Goal: Find specific page/section: Find specific page/section

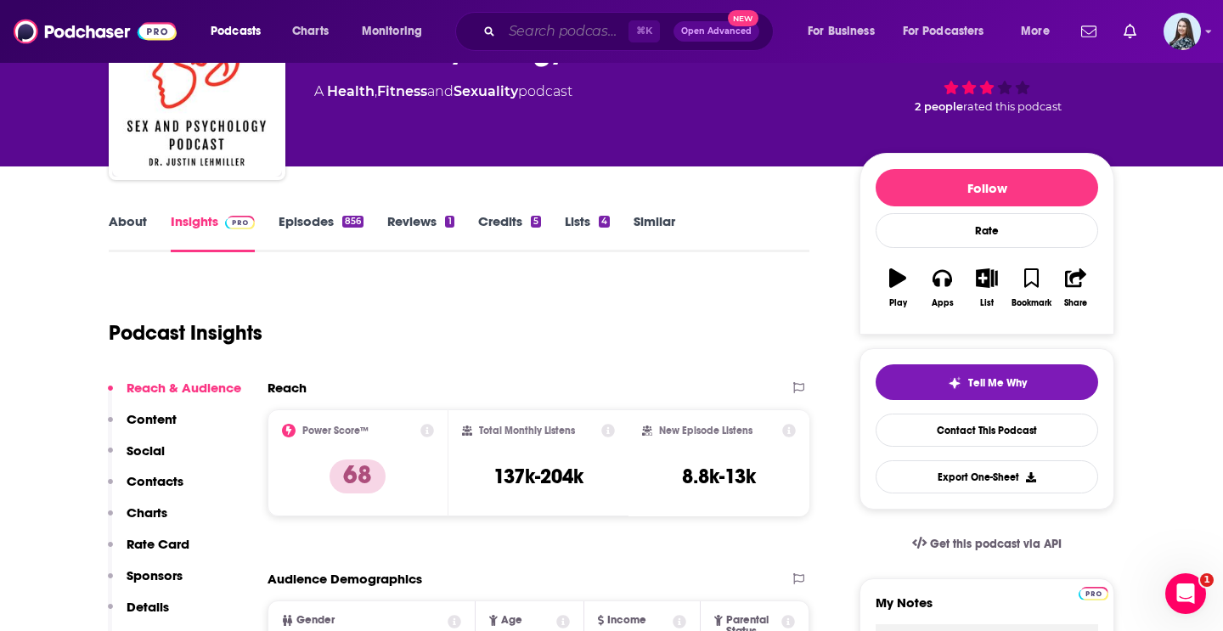
click at [511, 43] on input "Search podcasts, credits, & more..." at bounding box center [565, 31] width 127 height 27
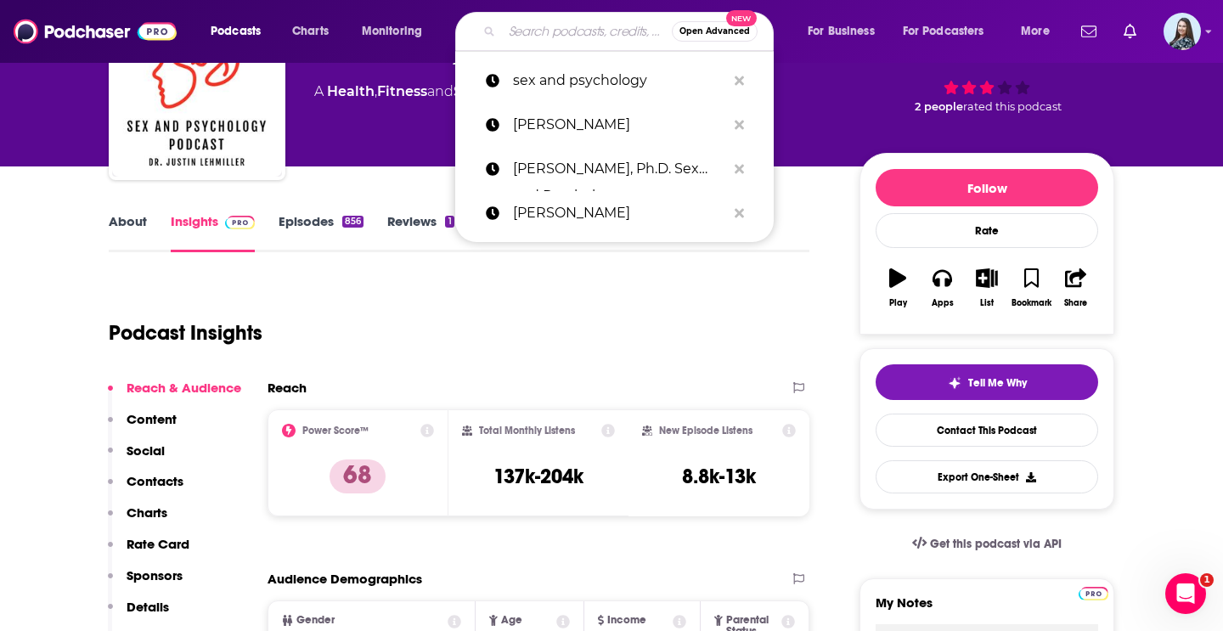
type input "n"
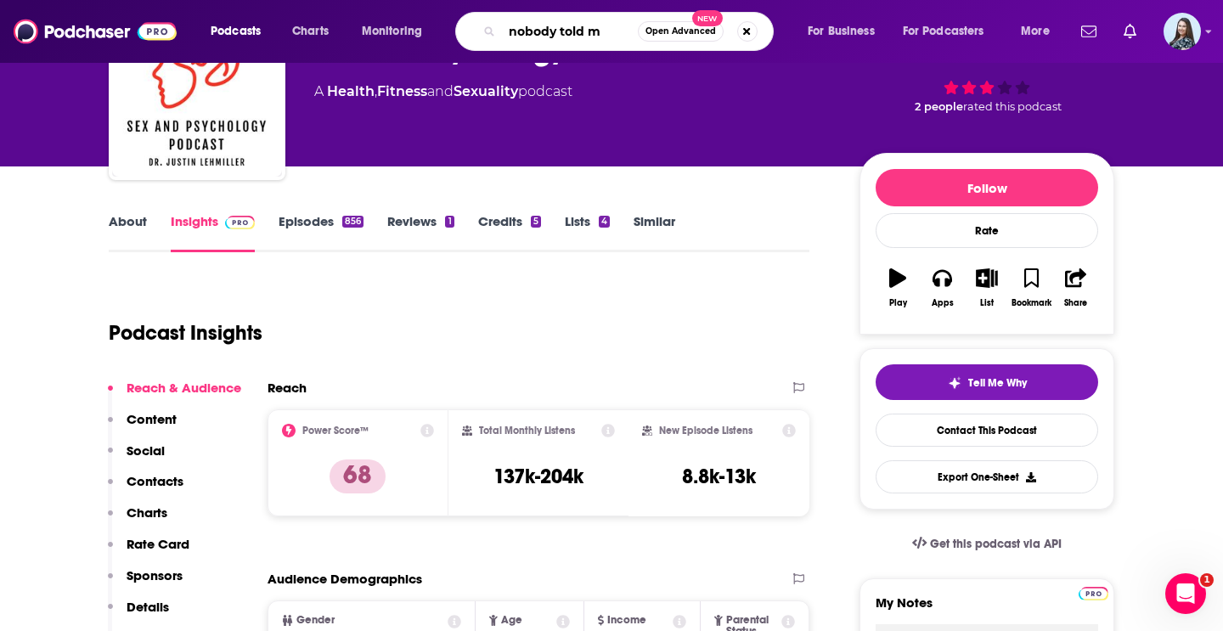
type input "nobody told me"
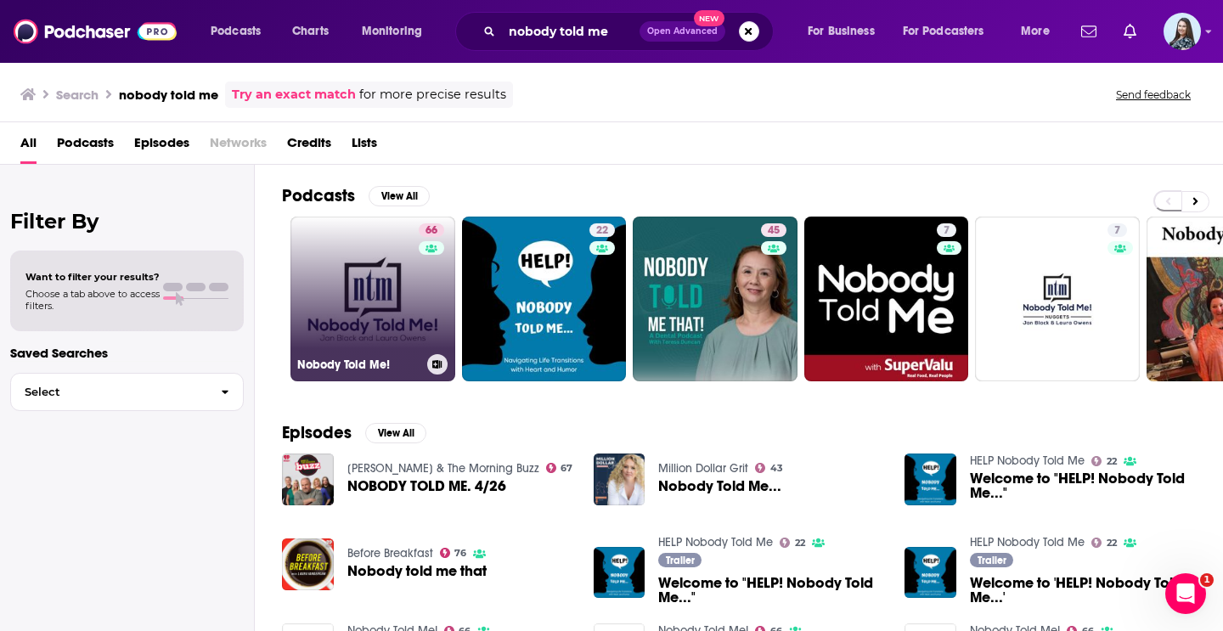
click at [364, 277] on link "66 Nobody Told Me!" at bounding box center [372, 299] width 165 height 165
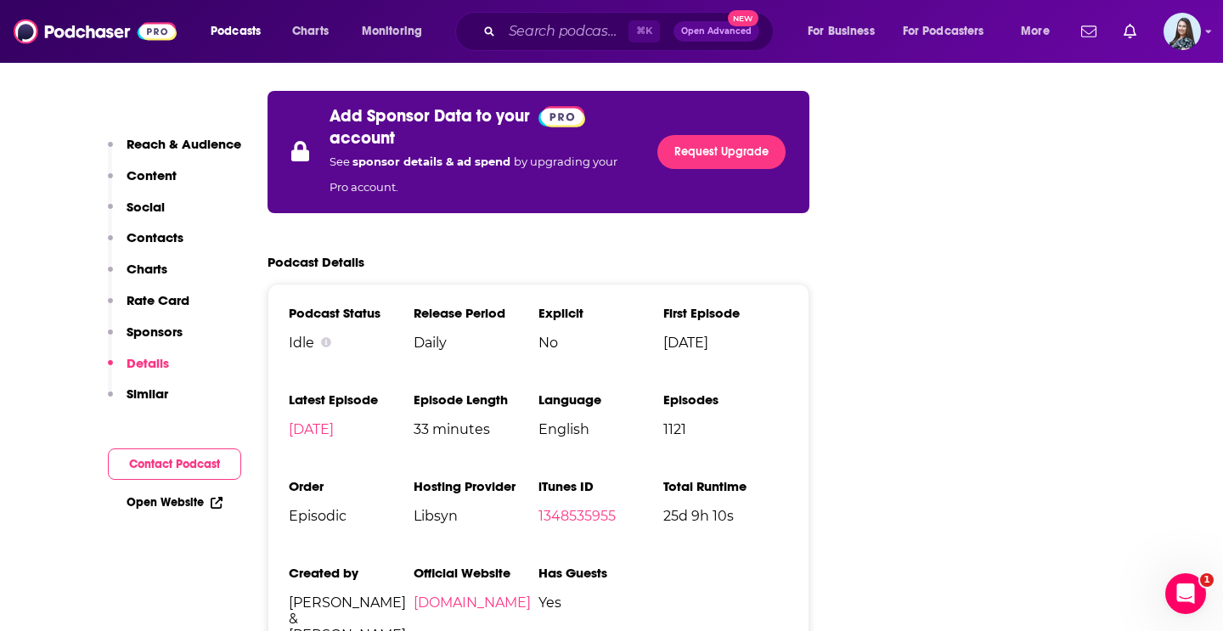
scroll to position [3237, 0]
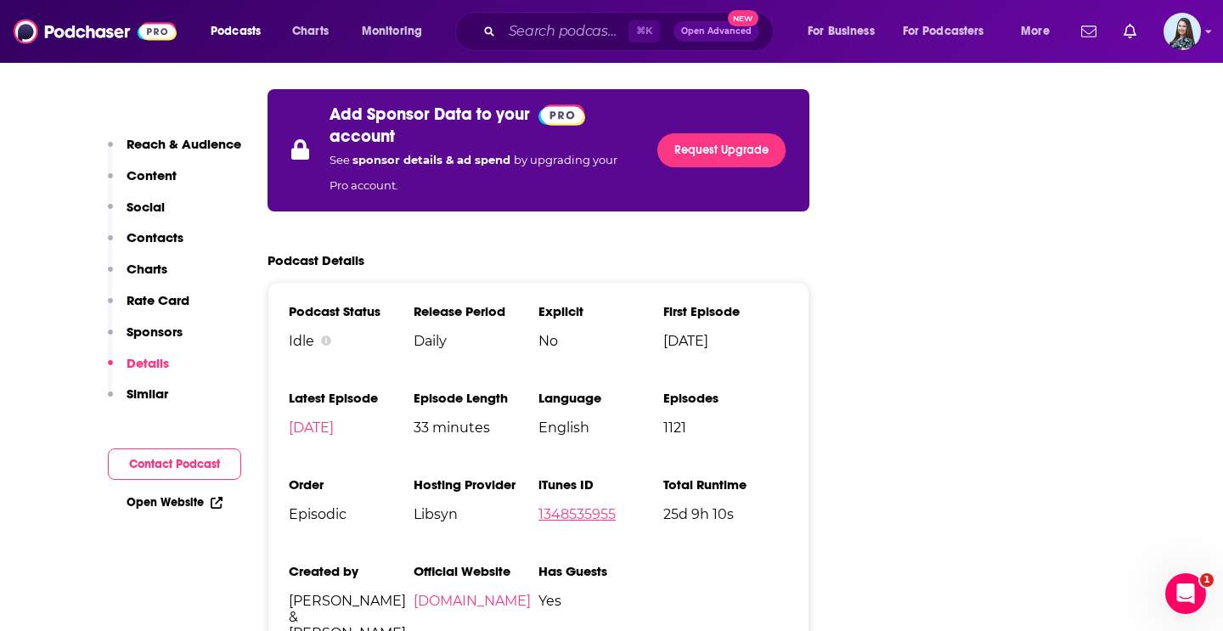
click at [588, 506] on link "1348535955" at bounding box center [576, 514] width 77 height 16
